Goal: Entertainment & Leisure: Consume media (video, audio)

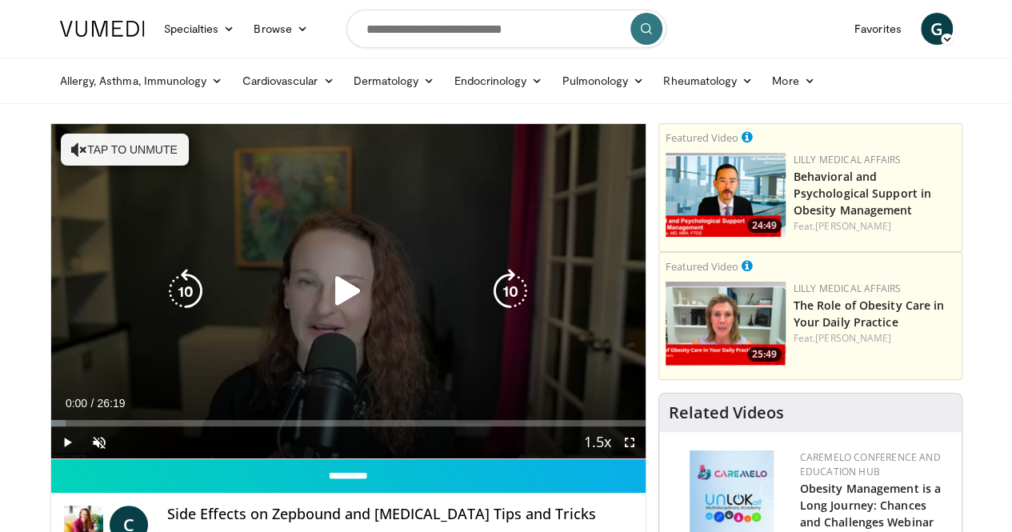
click at [338, 314] on icon "Video Player" at bounding box center [348, 291] width 45 height 45
click at [86, 147] on button "Tap to unmute" at bounding box center [125, 150] width 128 height 32
click at [502, 305] on icon "Video Player" at bounding box center [510, 291] width 45 height 45
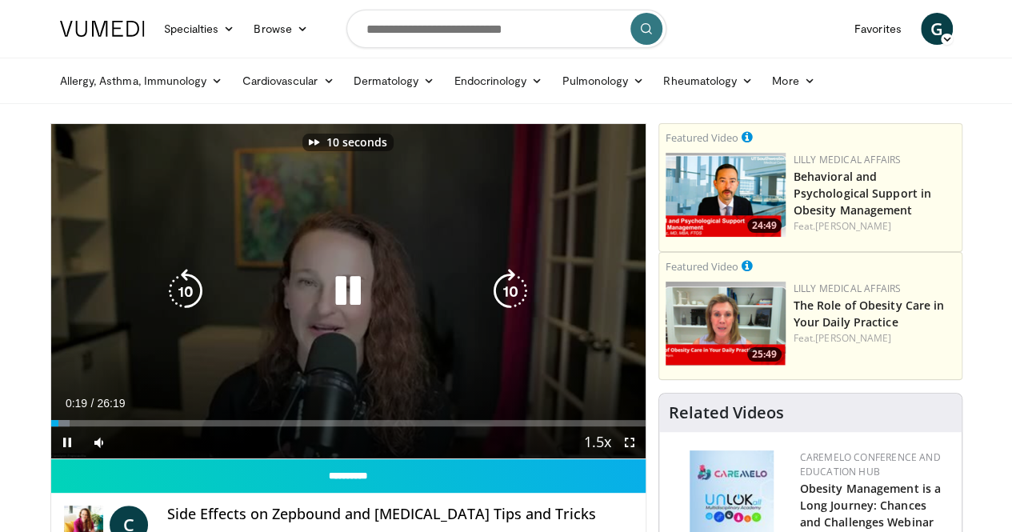
click at [502, 305] on icon "Video Player" at bounding box center [510, 291] width 45 height 45
click at [509, 298] on icon "Video Player" at bounding box center [510, 291] width 45 height 45
click at [512, 299] on icon "Video Player" at bounding box center [510, 291] width 45 height 45
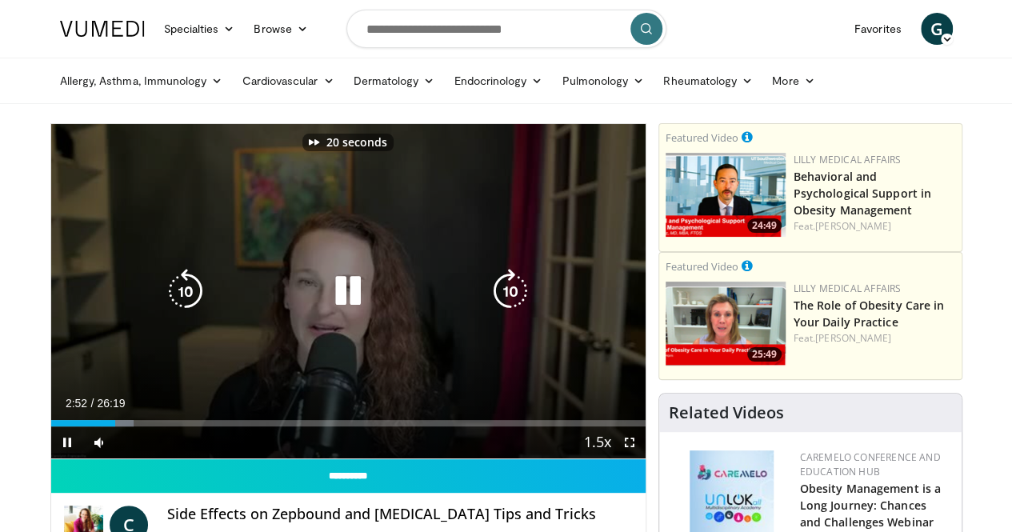
click at [512, 299] on icon "Video Player" at bounding box center [510, 291] width 45 height 45
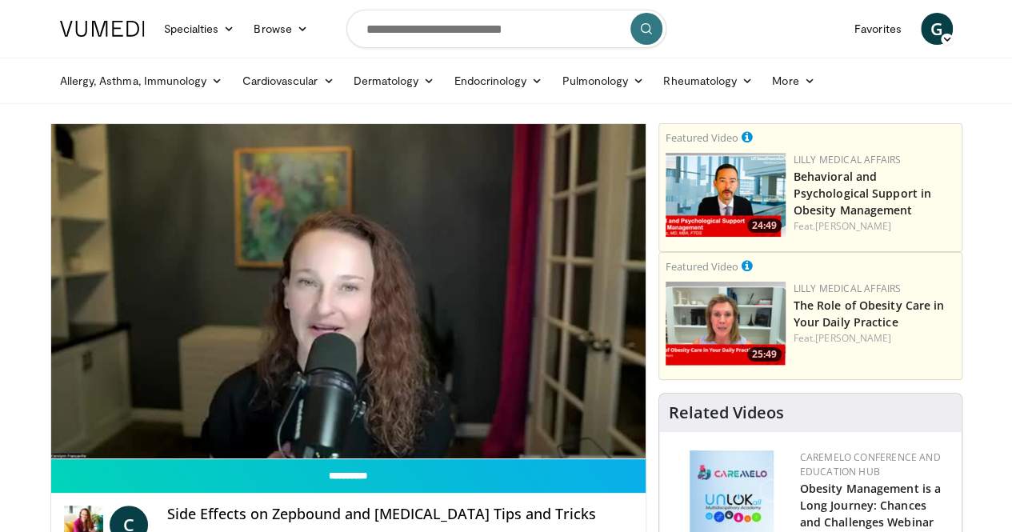
click at [570, 378] on div "30 seconds Tap to unmute" at bounding box center [348, 291] width 594 height 334
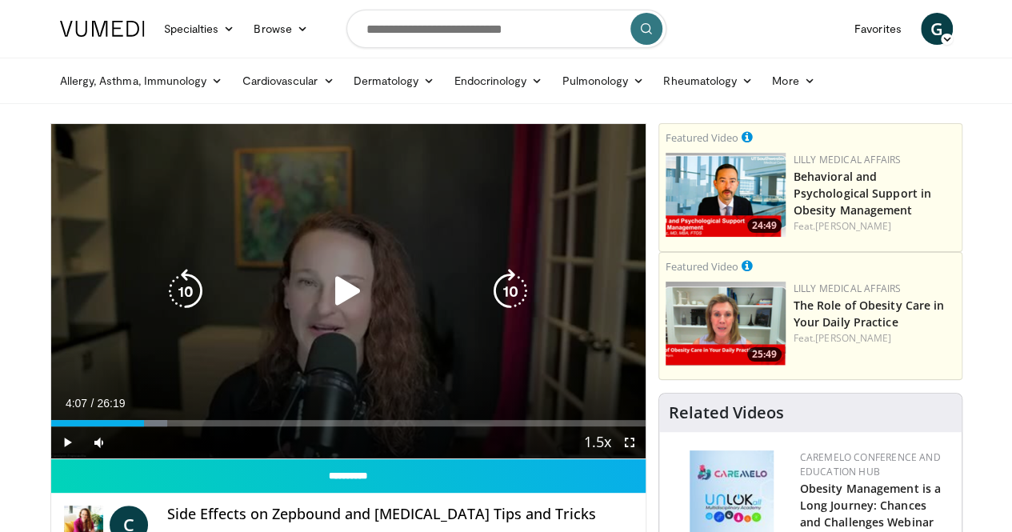
click at [326, 309] on icon "Video Player" at bounding box center [348, 291] width 45 height 45
click at [511, 302] on icon "Video Player" at bounding box center [510, 291] width 45 height 45
click at [510, 298] on icon "Video Player" at bounding box center [510, 291] width 45 height 45
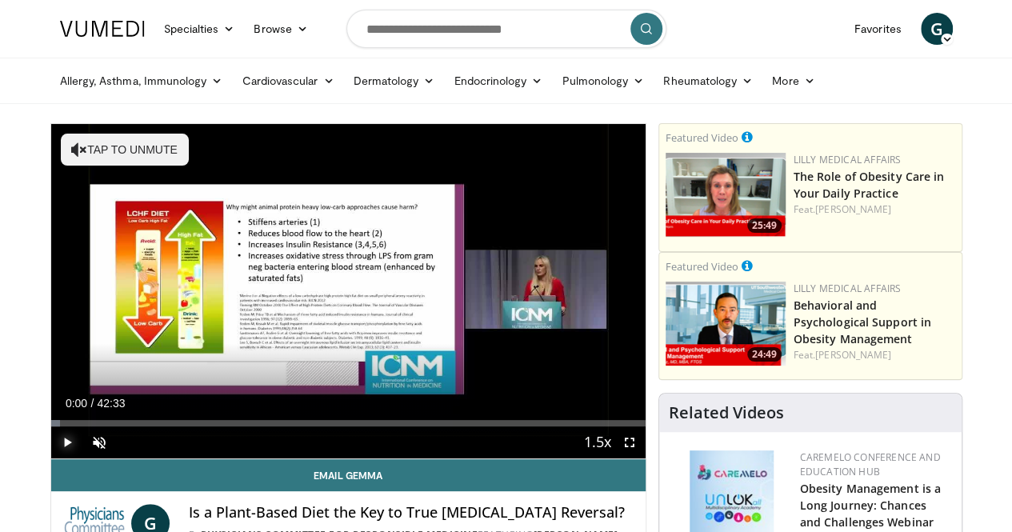
click at [51, 458] on span "Video Player" at bounding box center [67, 442] width 32 height 32
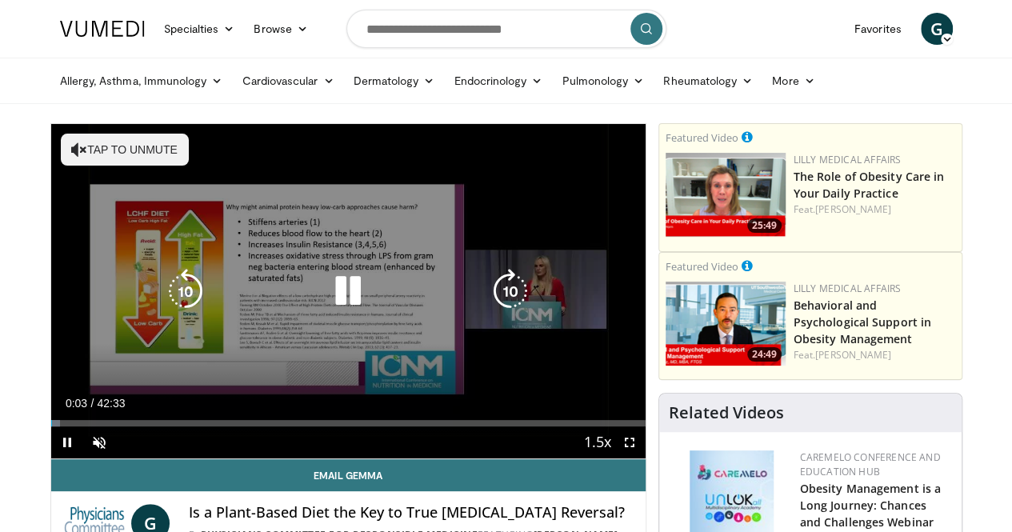
click at [85, 153] on button "Tap to unmute" at bounding box center [125, 150] width 128 height 32
click at [525, 301] on icon "Video Player" at bounding box center [510, 291] width 45 height 45
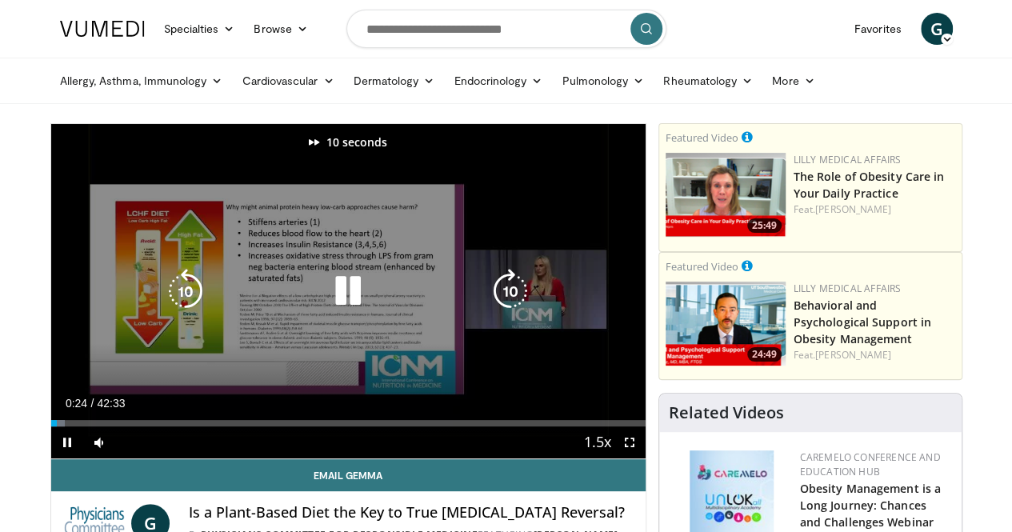
click at [525, 301] on icon "Video Player" at bounding box center [510, 291] width 45 height 45
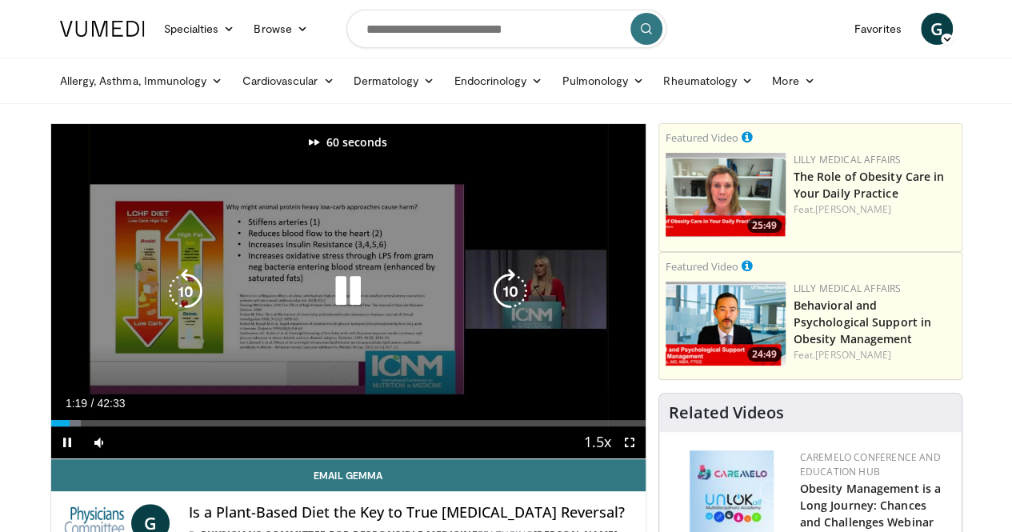
click at [525, 301] on icon "Video Player" at bounding box center [510, 291] width 45 height 45
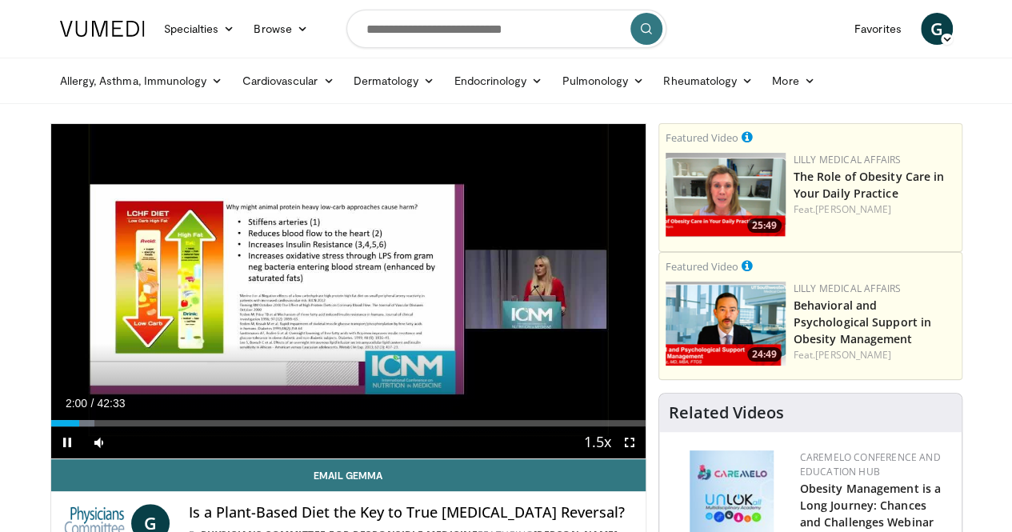
click at [337, 302] on div "90 seconds Tap to unmute" at bounding box center [348, 291] width 594 height 334
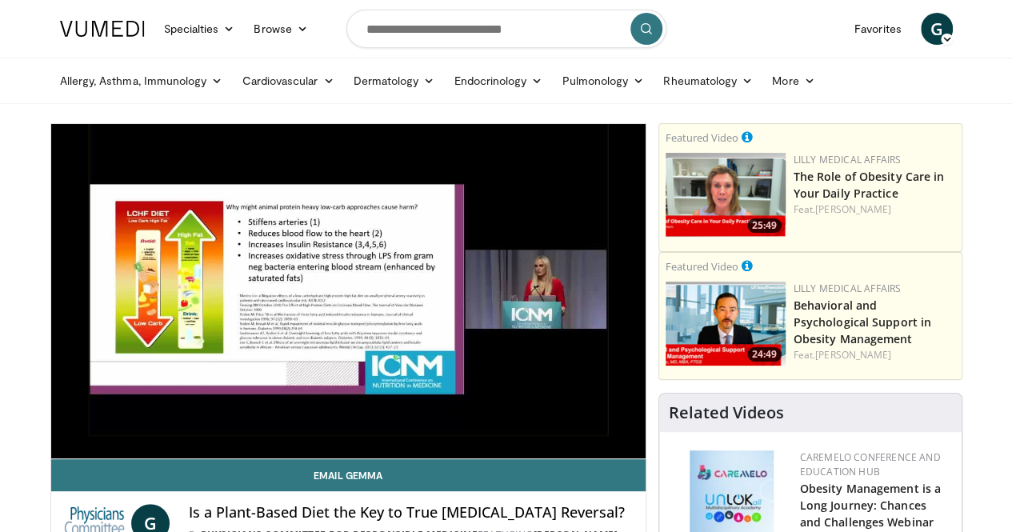
click at [542, 443] on div "90 seconds Tap to unmute" at bounding box center [348, 291] width 594 height 334
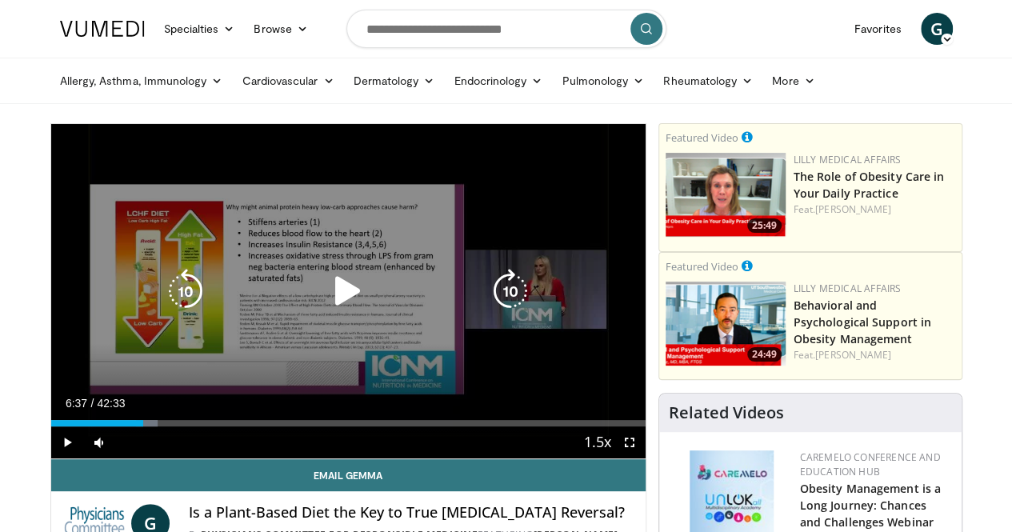
click at [333, 307] on icon "Video Player" at bounding box center [348, 291] width 45 height 45
click at [336, 306] on icon "Video Player" at bounding box center [348, 291] width 45 height 45
click at [330, 300] on icon "Video Player" at bounding box center [348, 291] width 45 height 45
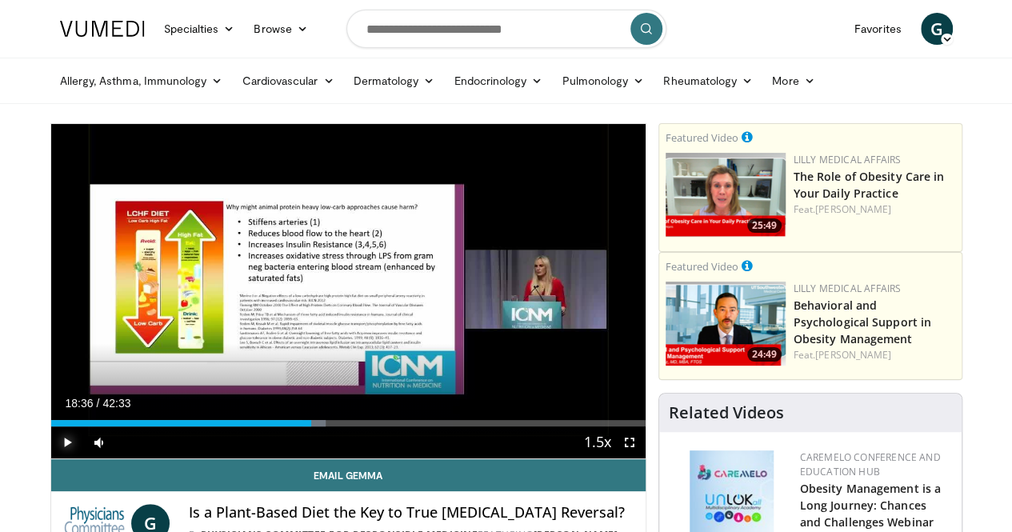
click at [51, 458] on span "Video Player" at bounding box center [67, 442] width 32 height 32
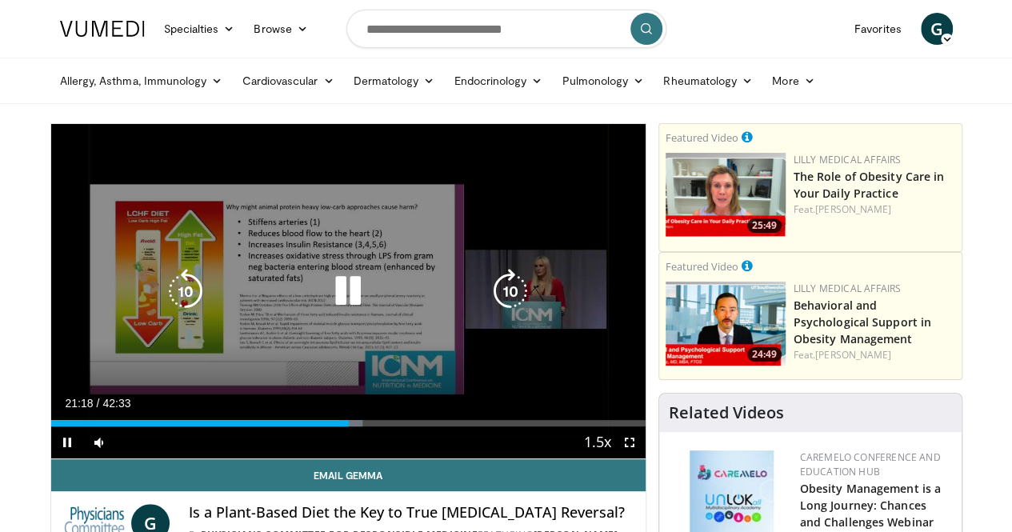
click at [343, 310] on icon "Video Player" at bounding box center [348, 291] width 45 height 45
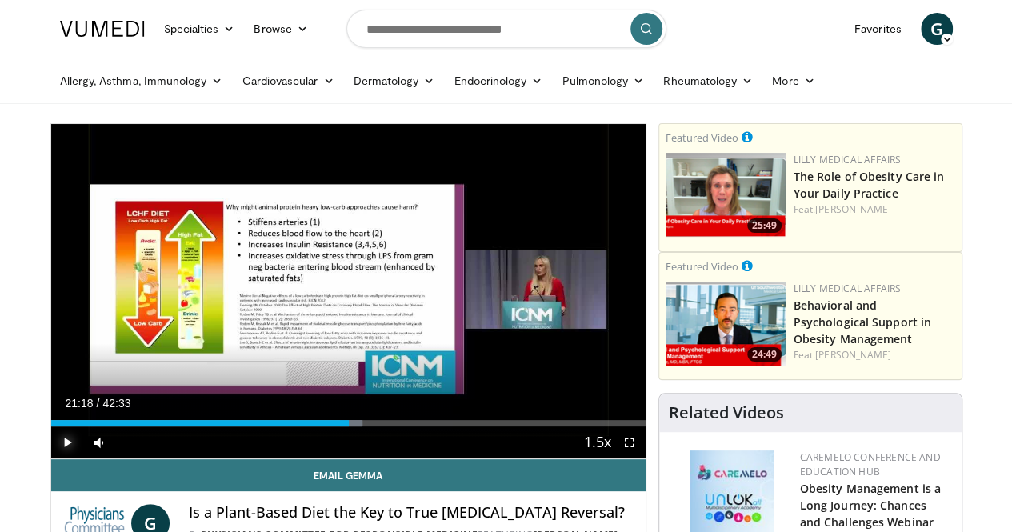
click at [51, 458] on span "Video Player" at bounding box center [67, 442] width 32 height 32
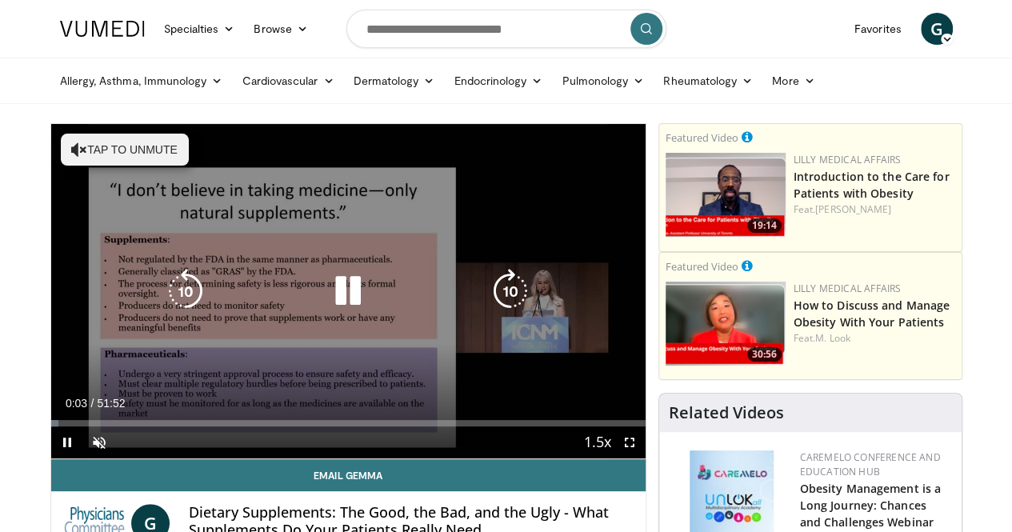
click at [112, 154] on button "Tap to unmute" at bounding box center [125, 150] width 128 height 32
click at [506, 298] on icon "Video Player" at bounding box center [510, 291] width 45 height 45
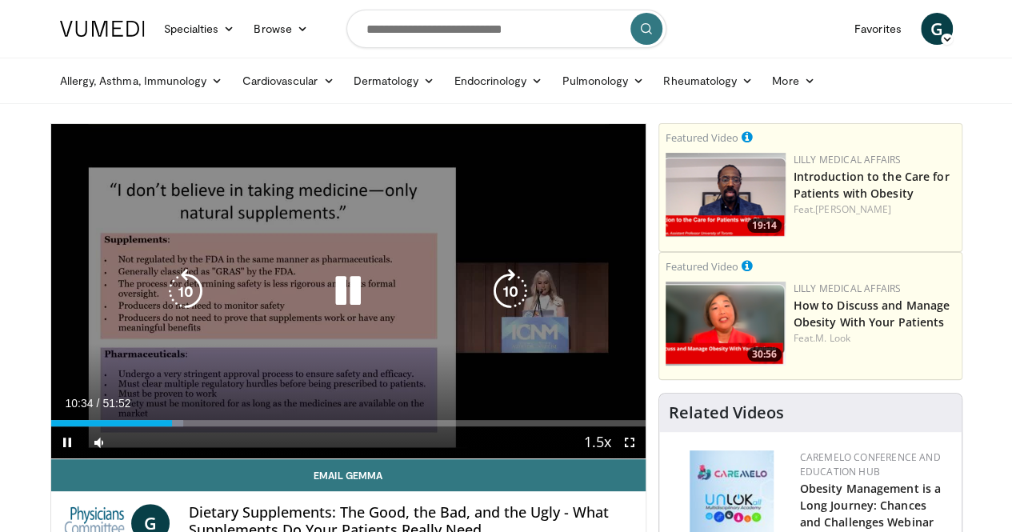
click at [338, 298] on icon "Video Player" at bounding box center [348, 291] width 45 height 45
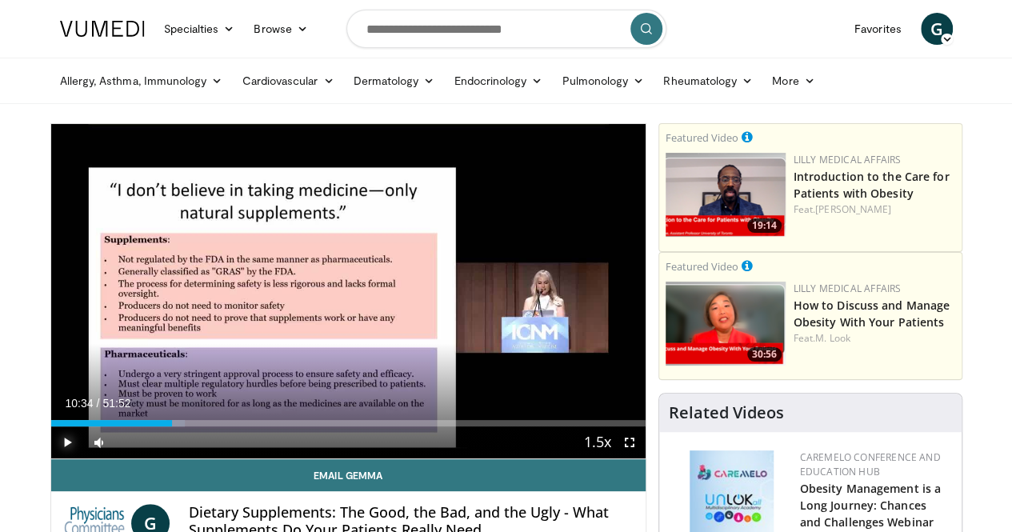
click at [51, 458] on span "Video Player" at bounding box center [67, 442] width 32 height 32
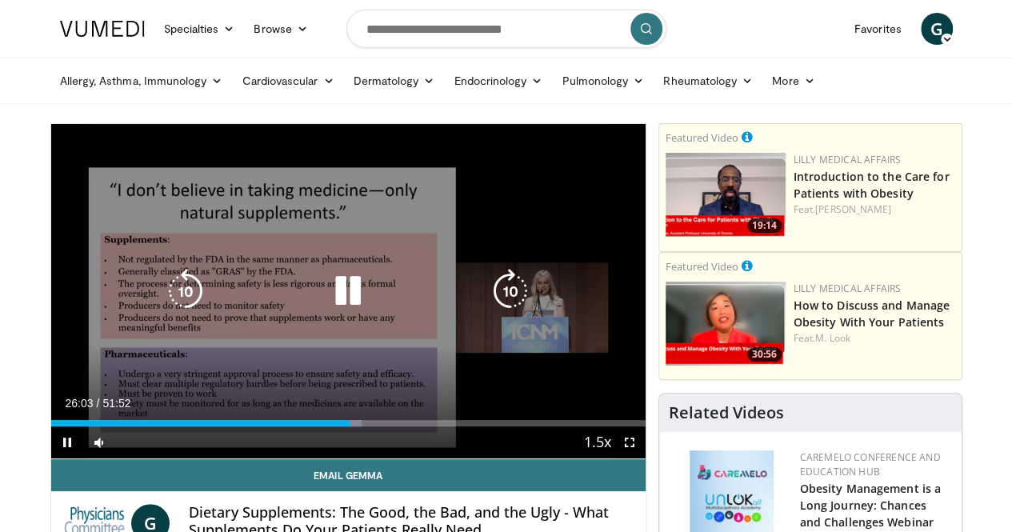
click at [334, 303] on icon "Video Player" at bounding box center [348, 291] width 45 height 45
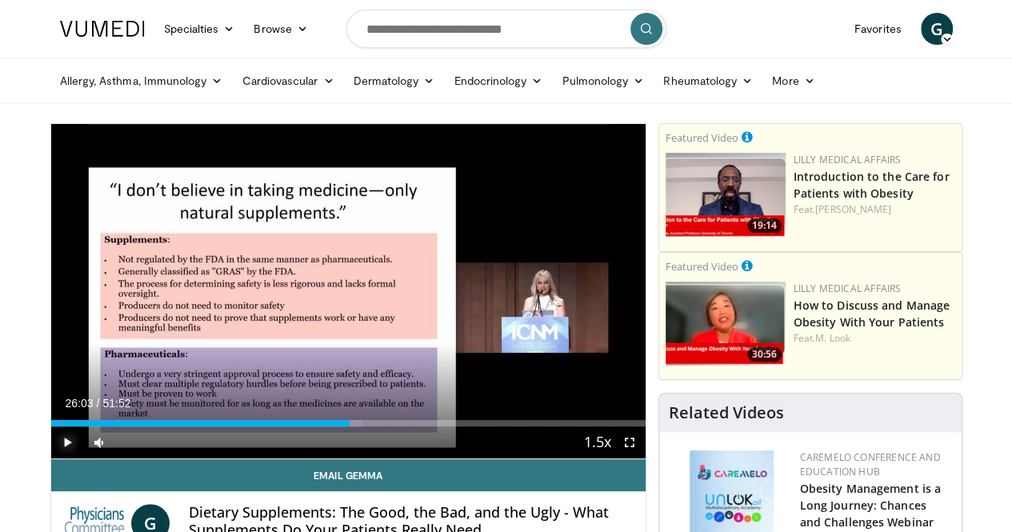
click at [51, 458] on span "Video Player" at bounding box center [67, 442] width 32 height 32
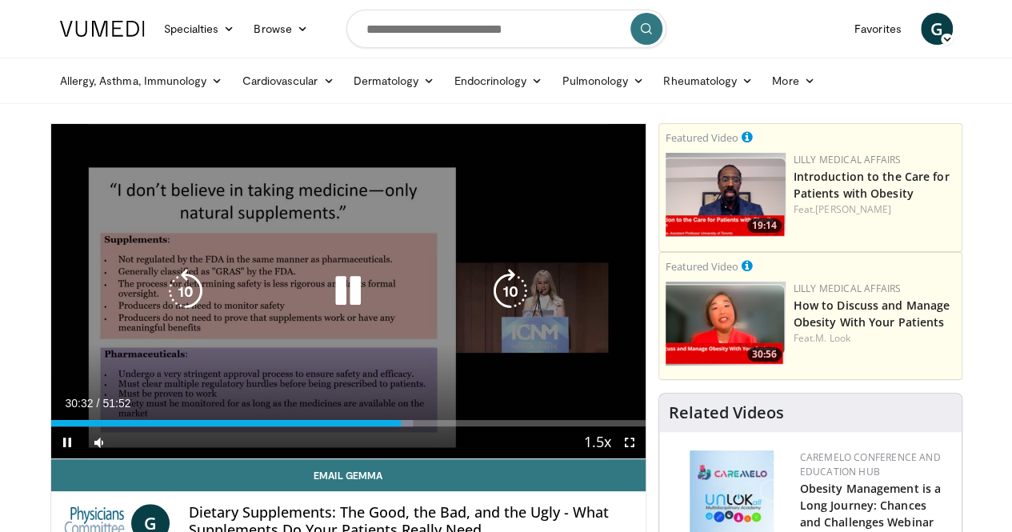
click at [333, 309] on icon "Video Player" at bounding box center [348, 291] width 45 height 45
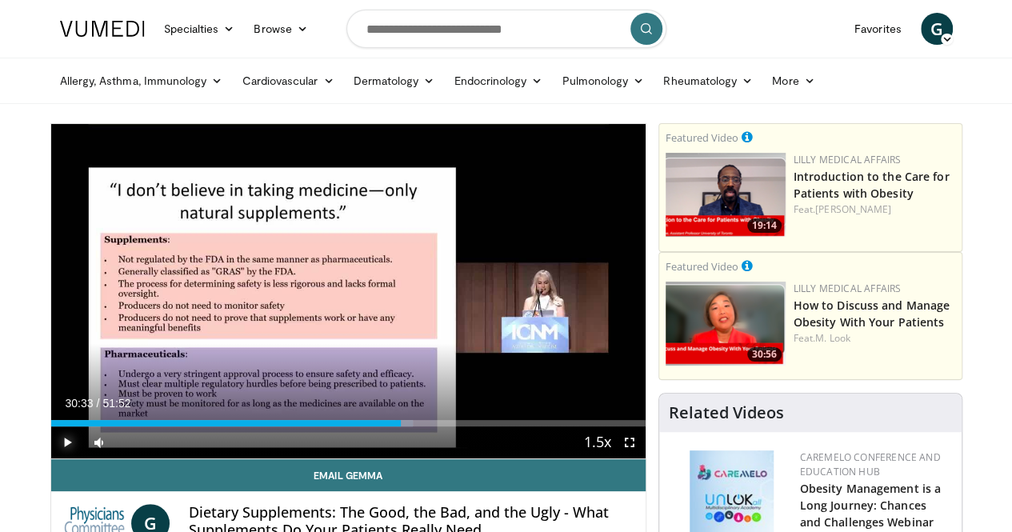
click at [51, 458] on span "Video Player" at bounding box center [67, 442] width 32 height 32
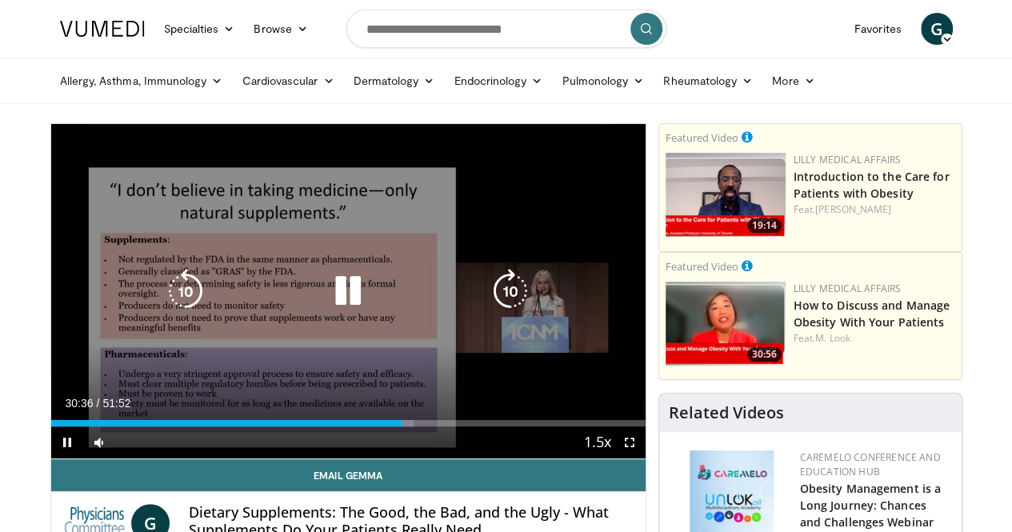
click at [338, 303] on icon "Video Player" at bounding box center [348, 291] width 45 height 45
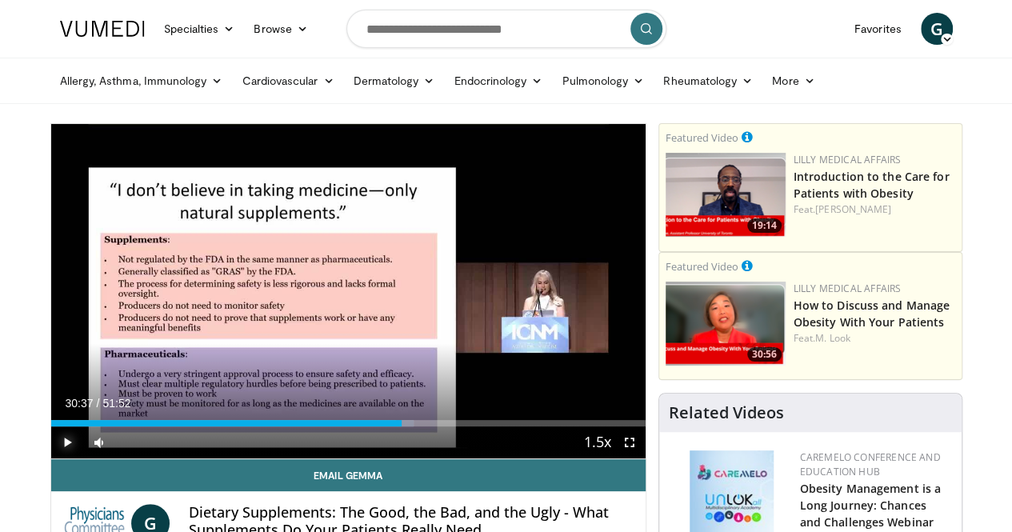
click at [51, 458] on span "Video Player" at bounding box center [67, 442] width 32 height 32
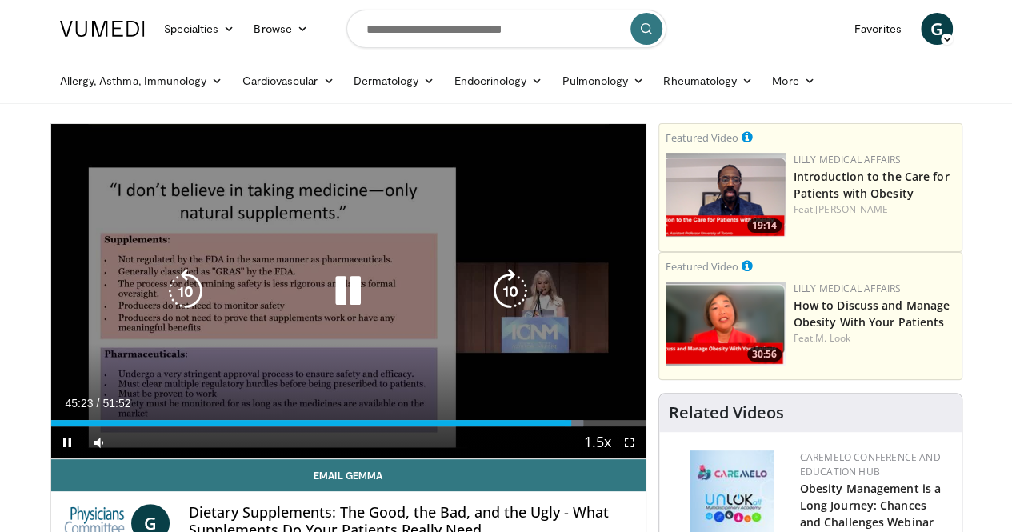
click at [330, 304] on icon "Video Player" at bounding box center [348, 291] width 45 height 45
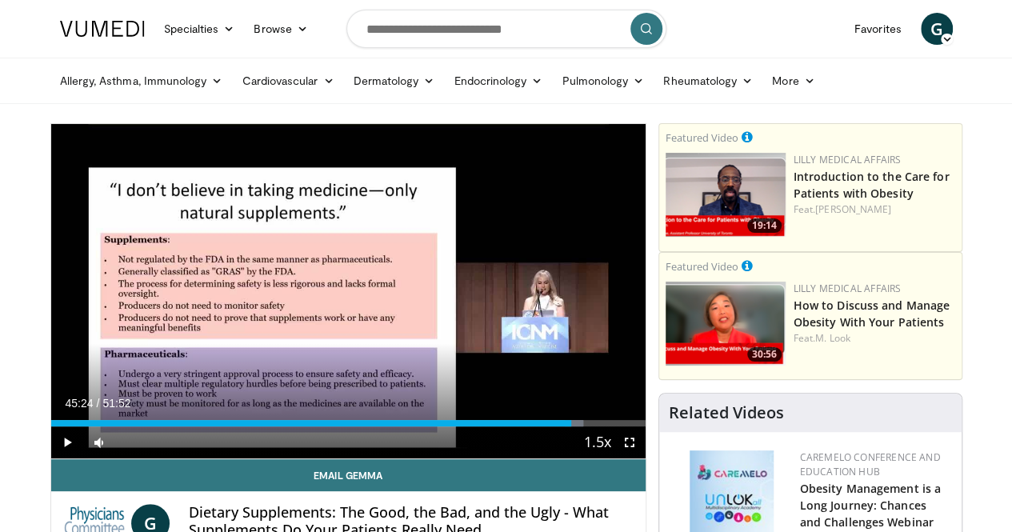
click at [330, 304] on div "20 seconds Tap to unmute" at bounding box center [348, 291] width 594 height 334
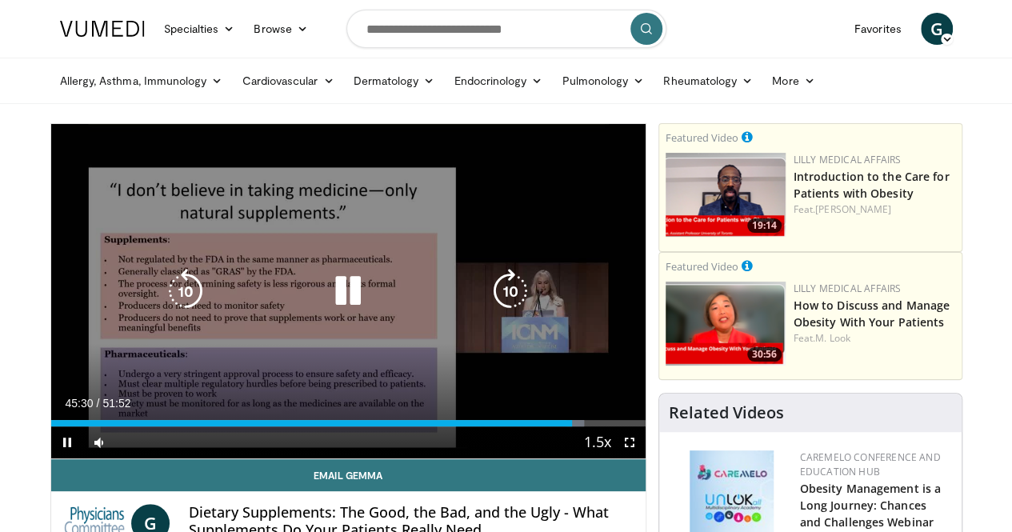
click at [527, 249] on div "20 seconds Tap to unmute" at bounding box center [348, 291] width 594 height 334
click at [308, 307] on div "Video Player" at bounding box center [348, 291] width 357 height 32
click at [333, 306] on icon "Video Player" at bounding box center [348, 291] width 45 height 45
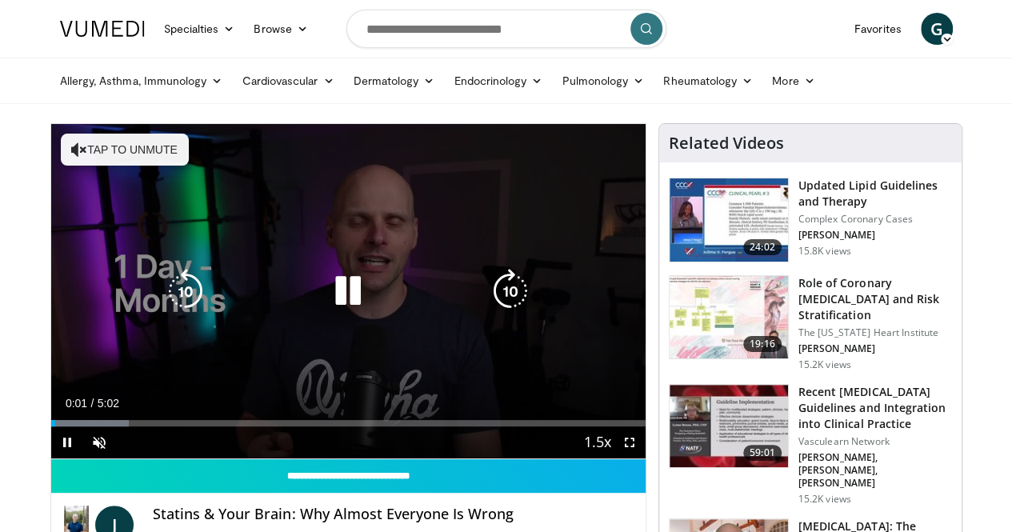
click at [114, 142] on button "Tap to unmute" at bounding box center [125, 150] width 128 height 32
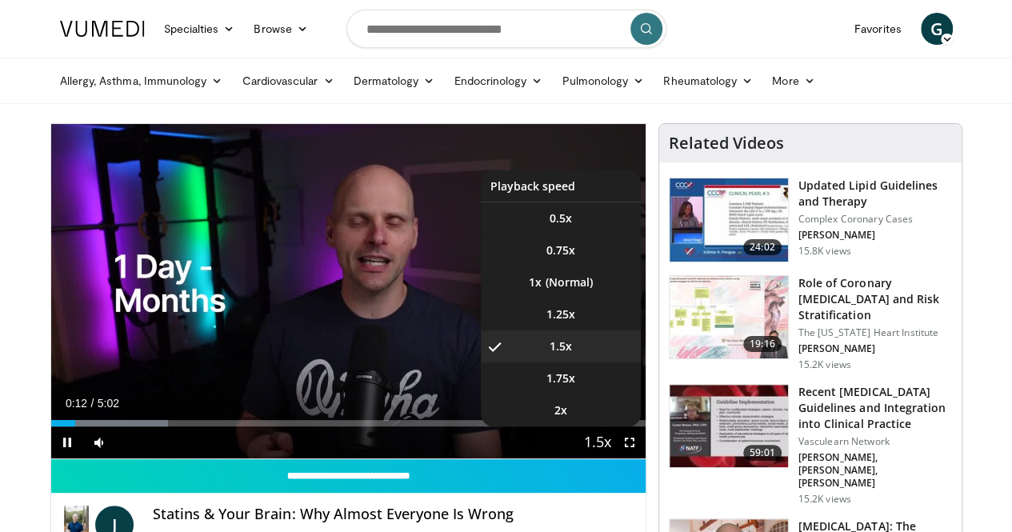
click at [597, 458] on button "Playback Rate" at bounding box center [598, 442] width 32 height 32
click at [566, 330] on li "1.25x" at bounding box center [561, 314] width 160 height 32
